Goal: Task Accomplishment & Management: Complete application form

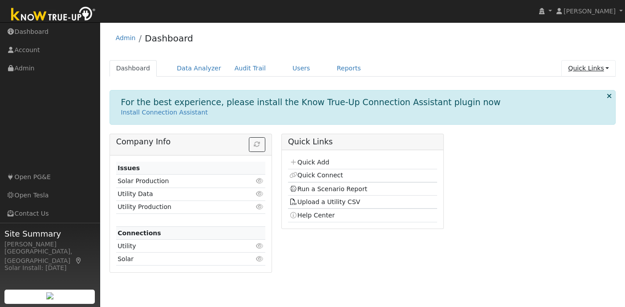
click at [602, 71] on link "Quick Links" at bounding box center [588, 68] width 54 height 16
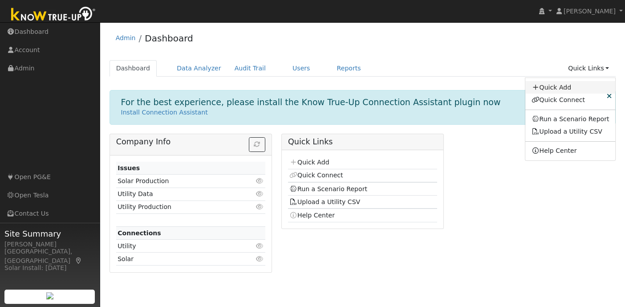
click at [567, 83] on link "Quick Add" at bounding box center [570, 87] width 90 height 12
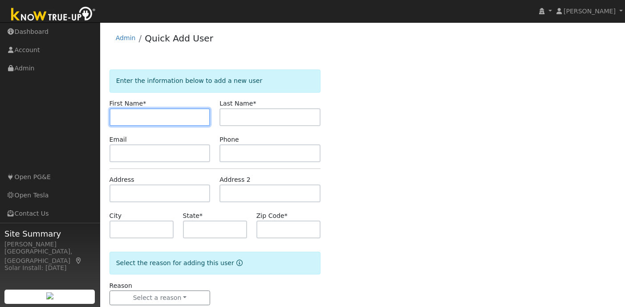
paste input "Arnaud"
type input "Arnaud"
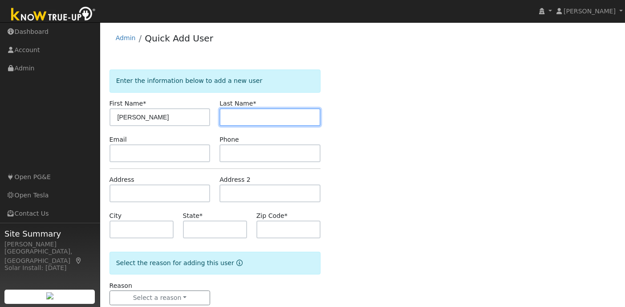
click at [277, 118] on input "text" at bounding box center [269, 117] width 101 height 18
paste input "Scomparin"
type input "Scomparin"
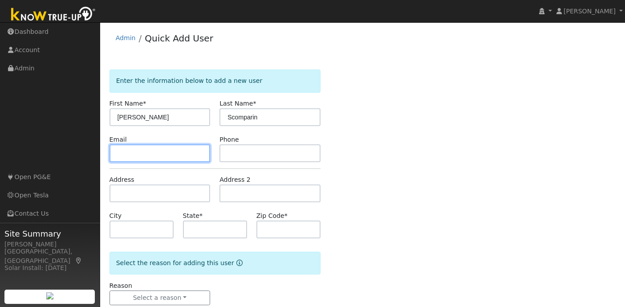
click at [129, 152] on input "text" at bounding box center [159, 153] width 101 height 18
paste input "[EMAIL_ADDRESS][DOMAIN_NAME]"
type input "[EMAIL_ADDRESS][DOMAIN_NAME]"
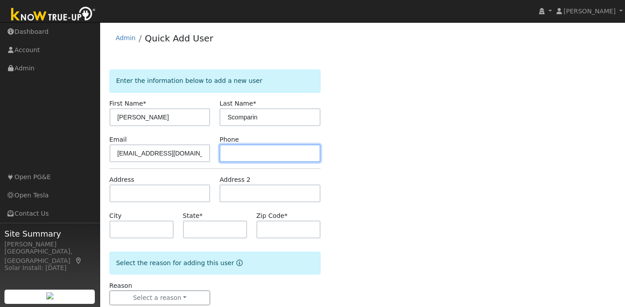
click at [252, 158] on input "text" at bounding box center [269, 153] width 101 height 18
paste input "(415) 361-0638"
type input "(415) 361-0638"
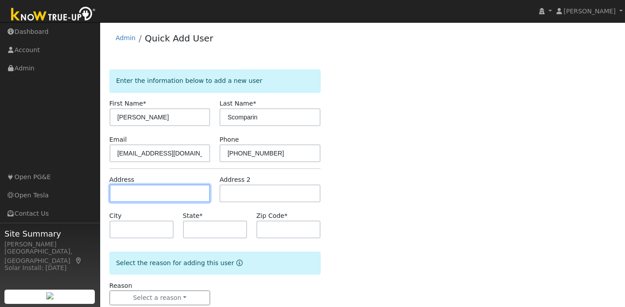
click at [155, 199] on input "text" at bounding box center [159, 193] width 101 height 18
paste input "[STREET_ADDRESS][DEMOGRAPHIC_DATA]"
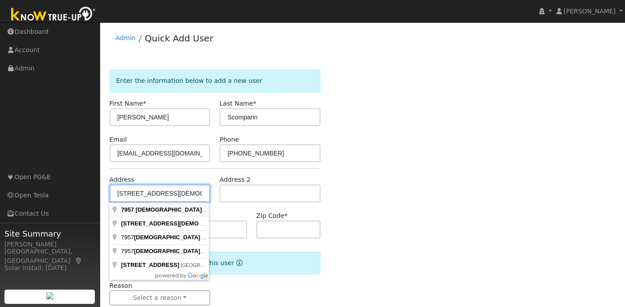
type input "[STREET_ADDRESS][DEMOGRAPHIC_DATA]"
type input "Dublin"
type input "CA"
type input "94568"
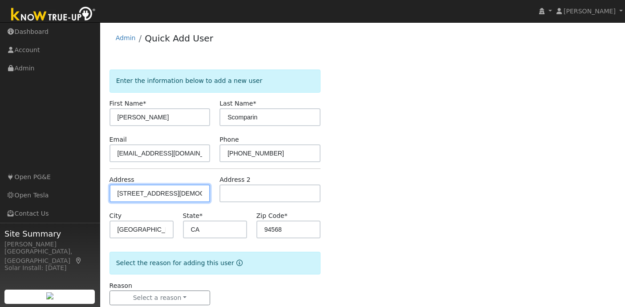
scroll to position [20, 0]
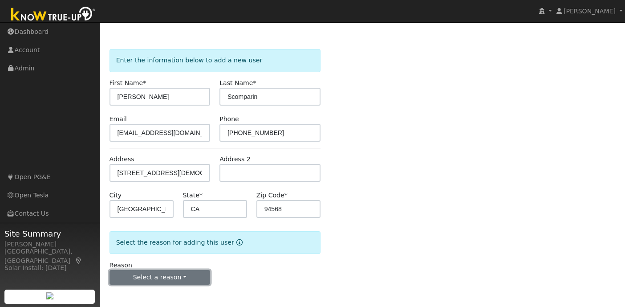
click at [173, 276] on button "Select a reason" at bounding box center [159, 277] width 101 height 15
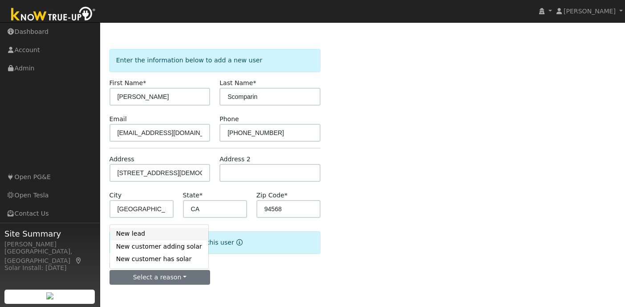
click at [161, 232] on link "New lead" at bounding box center [159, 233] width 98 height 12
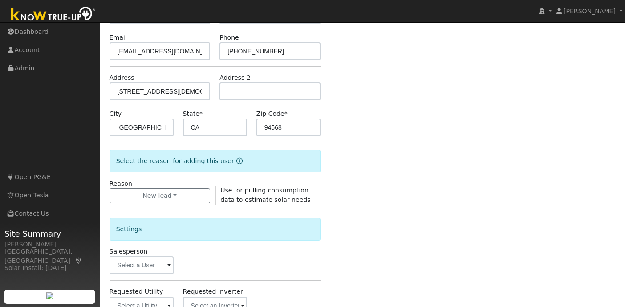
scroll to position [275, 0]
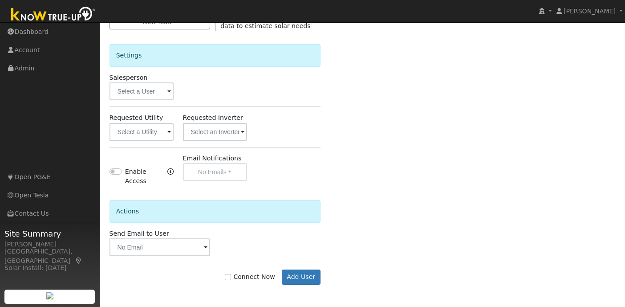
click at [169, 137] on span at bounding box center [169, 132] width 4 height 10
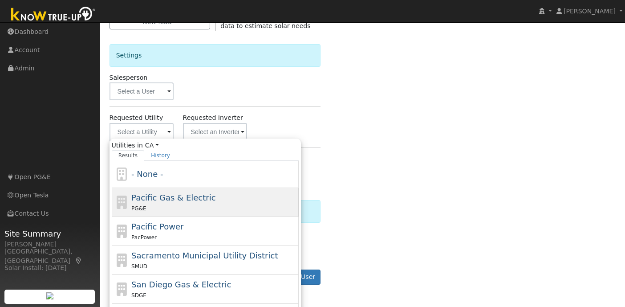
click at [175, 196] on span "Pacific Gas & Electric" at bounding box center [173, 197] width 84 height 9
type input "Pacific Gas & Electric"
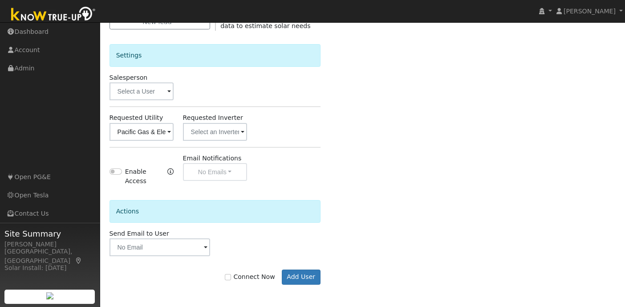
click at [239, 275] on label "Connect Now" at bounding box center [250, 276] width 50 height 9
click at [231, 275] on input "Connect Now" at bounding box center [228, 277] width 6 height 6
checkbox input "true"
click at [312, 275] on button "Add User" at bounding box center [301, 276] width 39 height 15
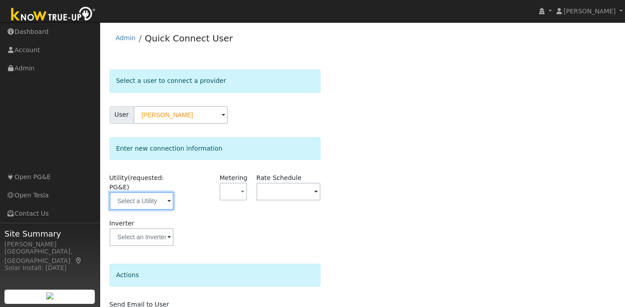
click at [171, 203] on input "text" at bounding box center [141, 201] width 64 height 18
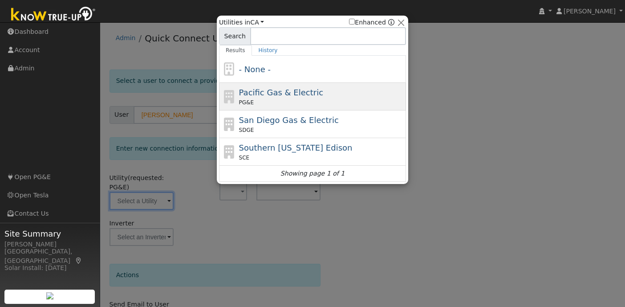
click at [282, 101] on div "PG&E" at bounding box center [321, 102] width 165 height 8
type input "PG&E"
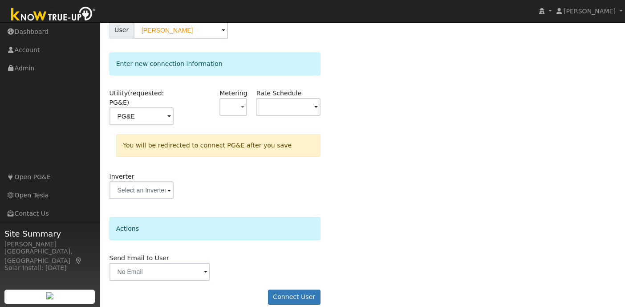
scroll to position [96, 0]
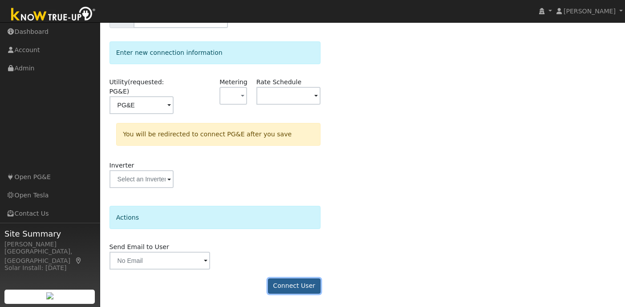
click at [300, 285] on button "Connect User" at bounding box center [294, 285] width 53 height 15
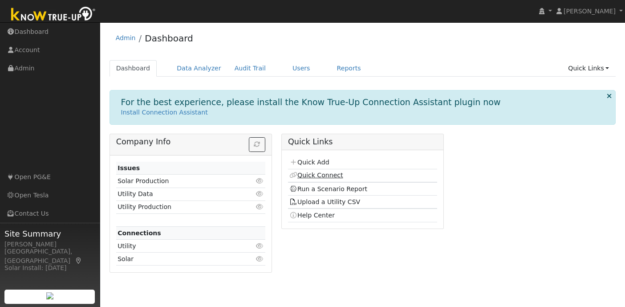
click at [333, 174] on link "Quick Connect" at bounding box center [315, 174] width 53 height 7
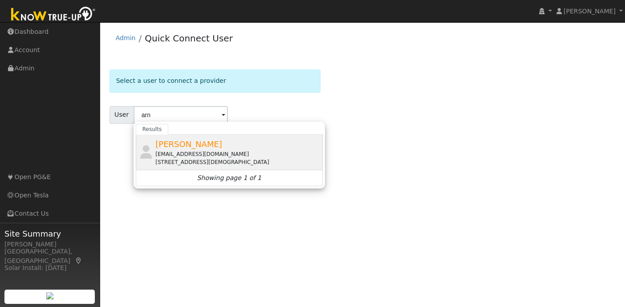
click at [206, 142] on span "[PERSON_NAME]" at bounding box center [188, 143] width 67 height 9
type input "[PERSON_NAME]"
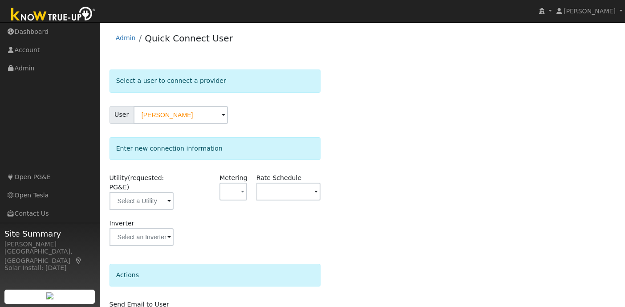
click at [170, 202] on span at bounding box center [169, 201] width 4 height 10
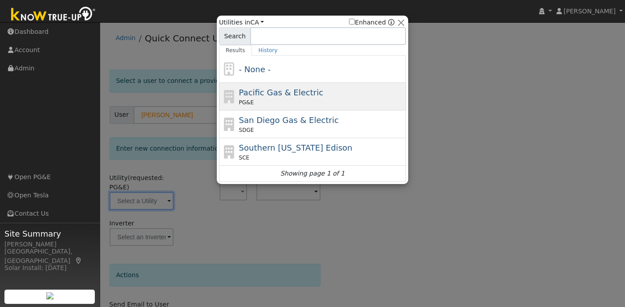
click at [268, 93] on span "Pacific Gas & Electric" at bounding box center [281, 92] width 84 height 9
type input "PG&E"
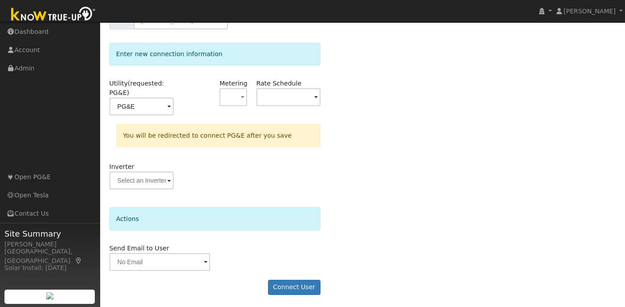
scroll to position [96, 0]
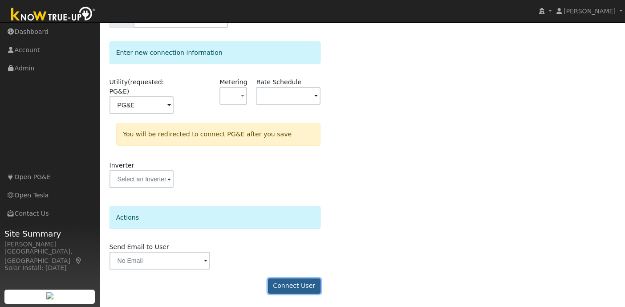
click at [300, 287] on button "Connect User" at bounding box center [294, 285] width 53 height 15
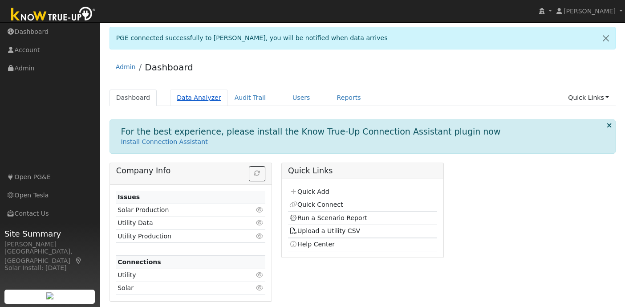
click at [196, 97] on link "Data Analyzer" at bounding box center [199, 97] width 58 height 16
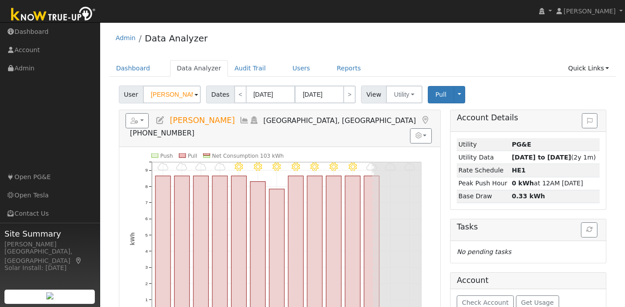
click at [173, 95] on input "[PERSON_NAME]" at bounding box center [172, 94] width 58 height 18
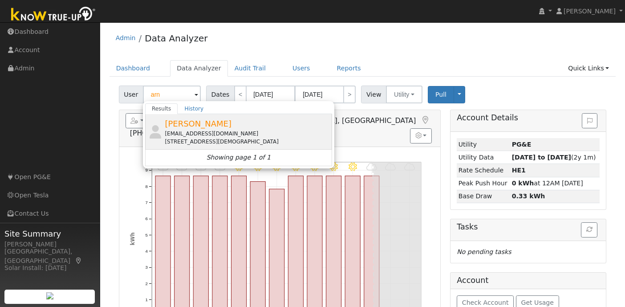
click at [206, 127] on span "[PERSON_NAME]" at bounding box center [198, 123] width 67 height 9
type input "[PERSON_NAME]"
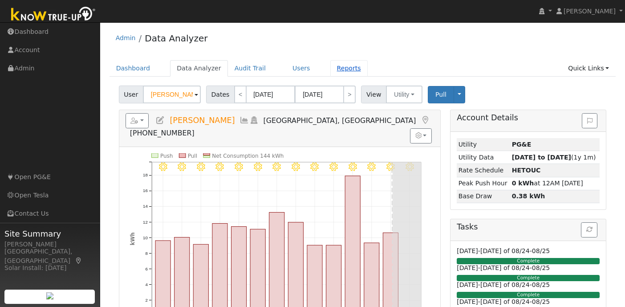
click at [343, 75] on link "Reports" at bounding box center [348, 68] width 37 height 16
click at [340, 68] on link "Reports" at bounding box center [348, 68] width 37 height 16
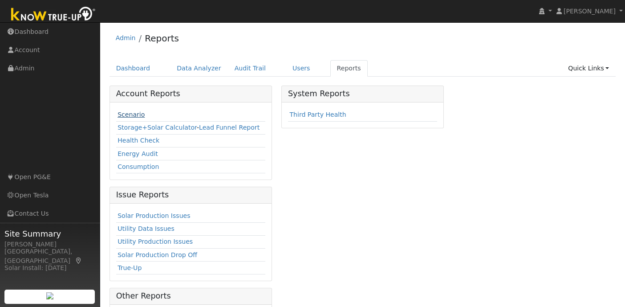
click at [136, 116] on link "Scenario" at bounding box center [130, 114] width 27 height 7
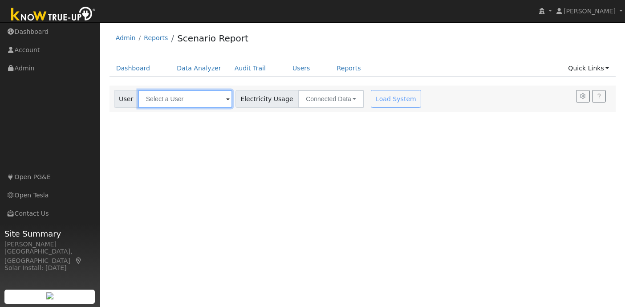
click at [159, 101] on input "text" at bounding box center [185, 99] width 94 height 18
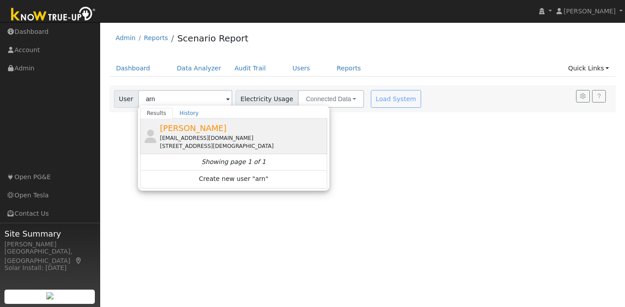
click at [202, 135] on div "[EMAIL_ADDRESS][DOMAIN_NAME]" at bounding box center [242, 138] width 165 height 8
type input "[PERSON_NAME]"
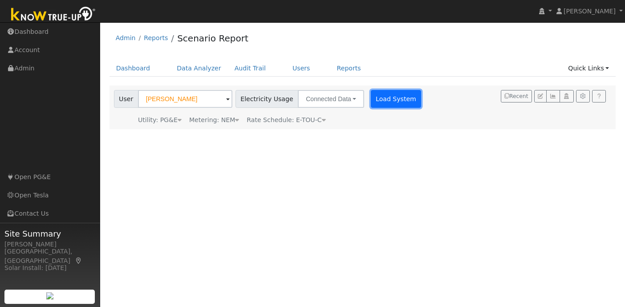
click at [384, 99] on button "Load System" at bounding box center [396, 99] width 51 height 18
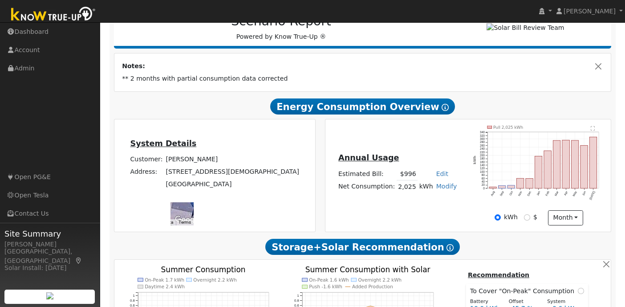
scroll to position [130, 0]
